Goal: Navigation & Orientation: Understand site structure

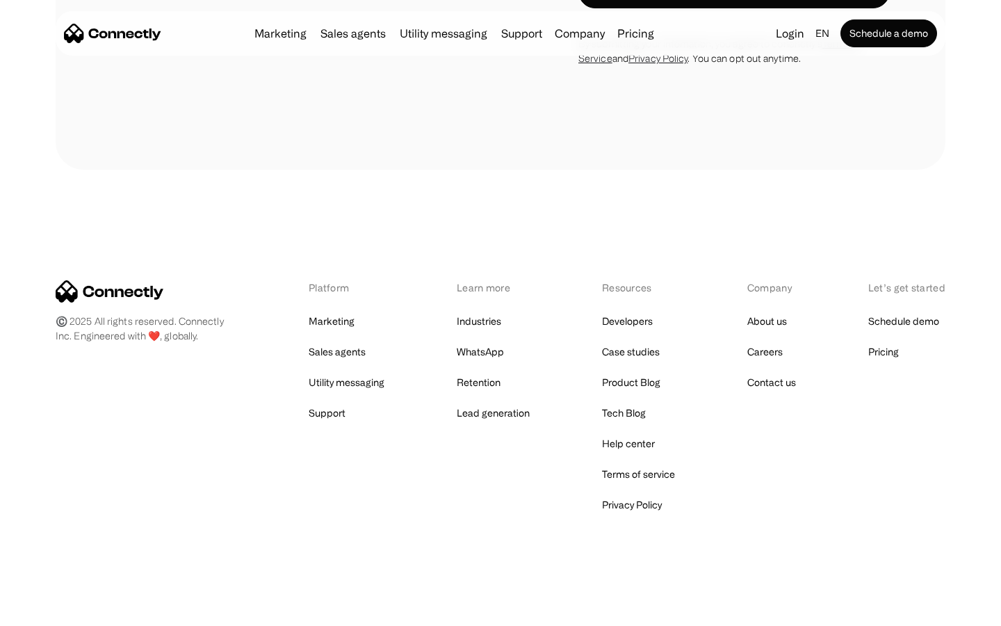
scroll to position [3941, 0]
